Goal: Task Accomplishment & Management: Complete application form

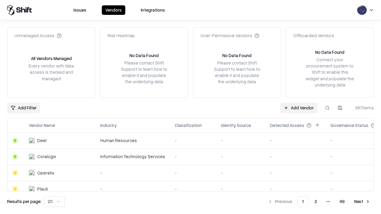
click at [298, 108] on link "Add Vendor" at bounding box center [298, 108] width 37 height 11
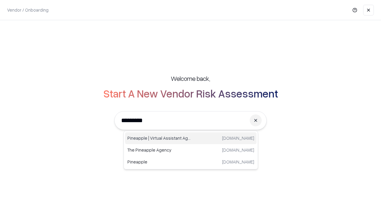
click at [191, 138] on div "Pineapple | Virtual Assistant Agency [DOMAIN_NAME]" at bounding box center [190, 138] width 131 height 12
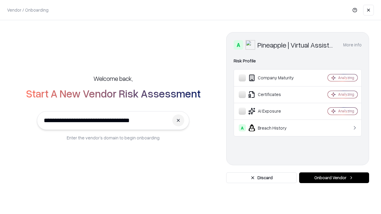
type input "**********"
click at [334, 178] on button "Onboard Vendor" at bounding box center [334, 178] width 70 height 11
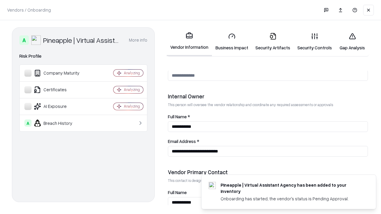
scroll to position [308, 0]
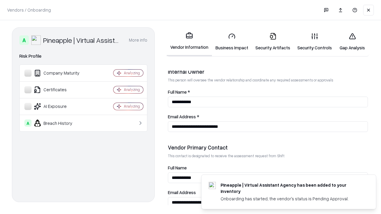
click at [232, 42] on link "Business Impact" at bounding box center [232, 42] width 40 height 28
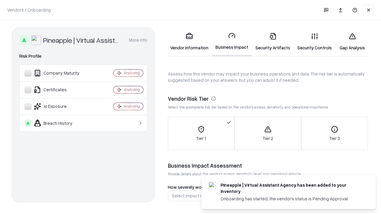
click at [352, 42] on link "Gap Analysis" at bounding box center [352, 42] width 34 height 28
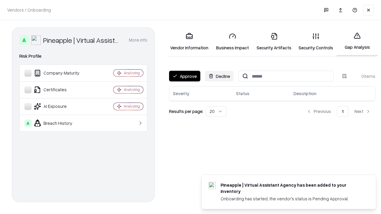
click at [184, 76] on button "Approve" at bounding box center [184, 76] width 31 height 11
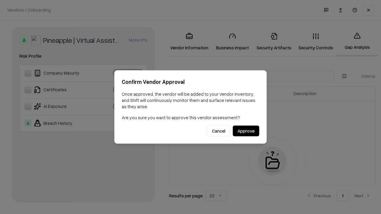
click at [246, 131] on button "Approve" at bounding box center [246, 131] width 26 height 11
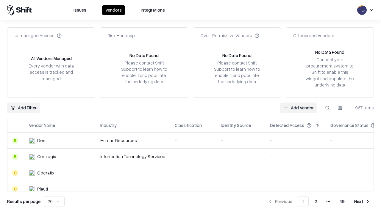
type input "**********"
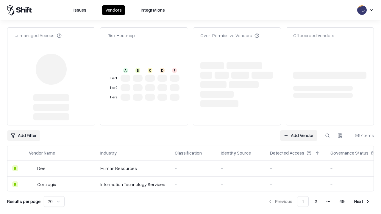
click at [298, 130] on link "Add Vendor" at bounding box center [298, 135] width 37 height 11
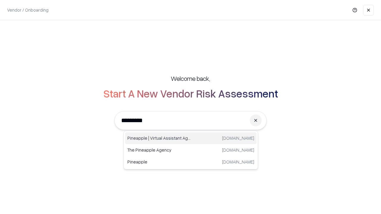
click at [191, 138] on div "Pineapple | Virtual Assistant Agency [DOMAIN_NAME]" at bounding box center [190, 138] width 131 height 12
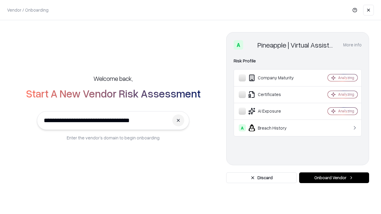
type input "**********"
click at [334, 178] on button "Onboard Vendor" at bounding box center [334, 178] width 70 height 11
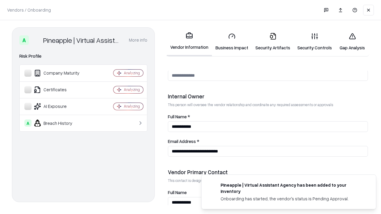
scroll to position [308, 0]
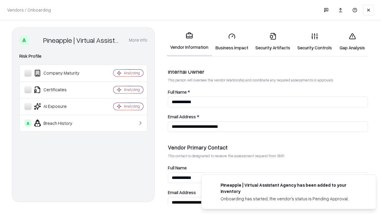
click at [352, 42] on link "Gap Analysis" at bounding box center [352, 42] width 34 height 28
